Goal: Task Accomplishment & Management: Complete application form

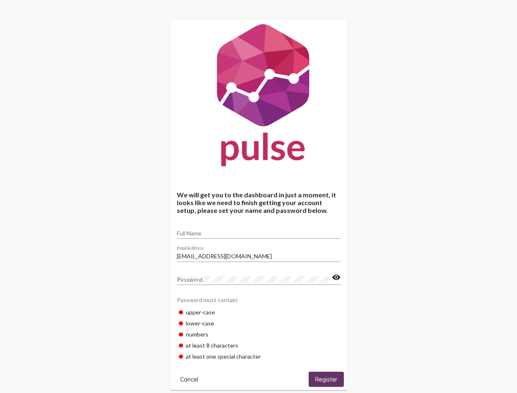
click at [259, 230] on input "Full Name" at bounding box center [259, 233] width 164 height 7
click at [259, 254] on input "[EMAIL_ADDRESS][DOMAIN_NAME]" at bounding box center [259, 256] width 164 height 7
click at [336, 277] on mat-icon "visibility" at bounding box center [336, 277] width 9 height 10
click at [189, 379] on span "Cancel" at bounding box center [189, 379] width 18 height 7
click at [326, 379] on span "Register" at bounding box center [326, 379] width 22 height 7
